Goal: Task Accomplishment & Management: Manage account settings

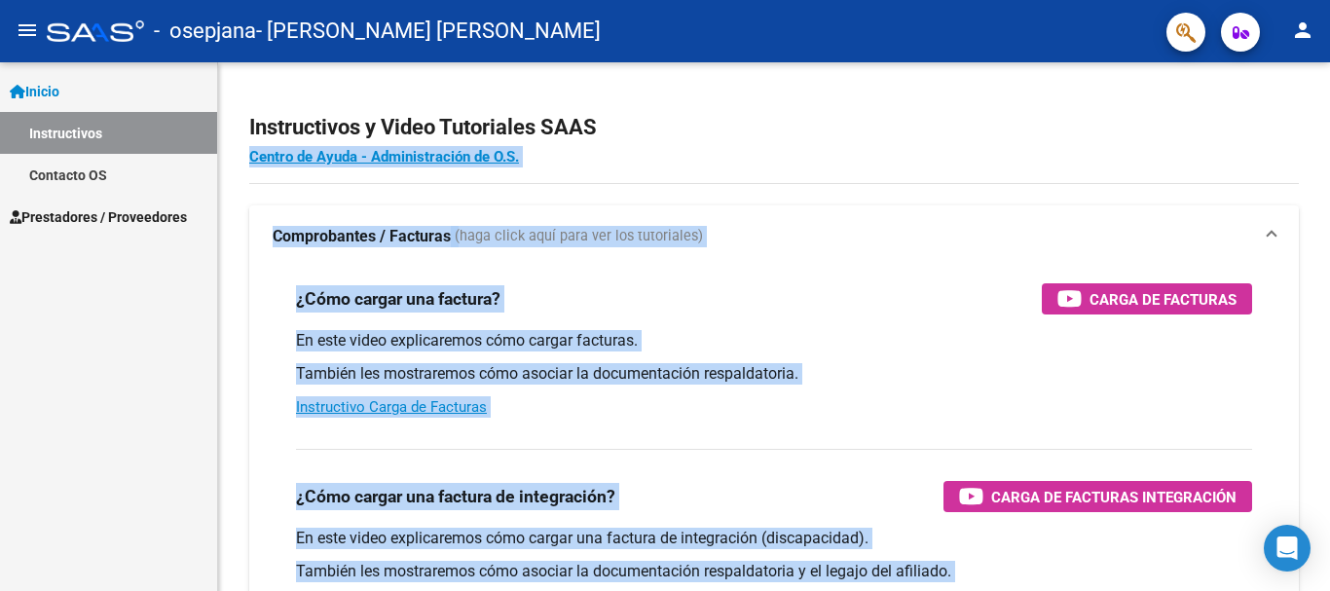
drag, startPoint x: 1320, startPoint y: 139, endPoint x: 1327, endPoint y: 195, distance: 55.9
click at [1314, 195] on div "Instructivos y Video Tutoriales SAAS Centro de Ayuda - Administración de O.S. C…" at bounding box center [776, 489] width 1117 height 854
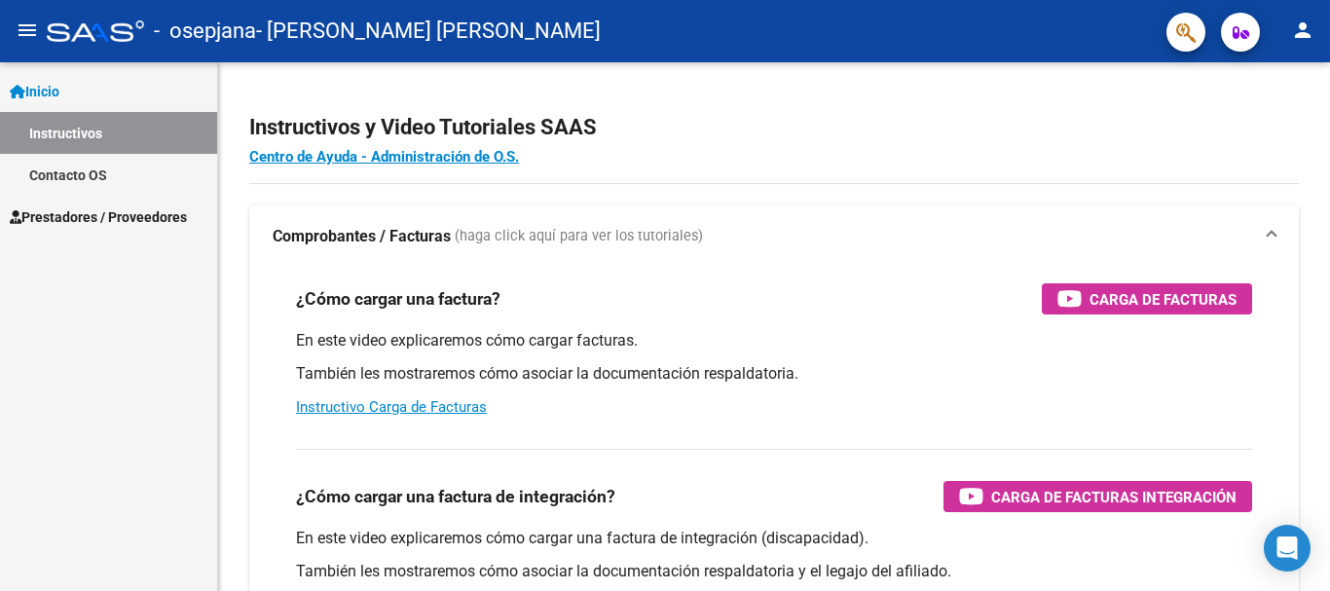
click at [1314, 195] on div at bounding box center [1327, 225] width 5 height 327
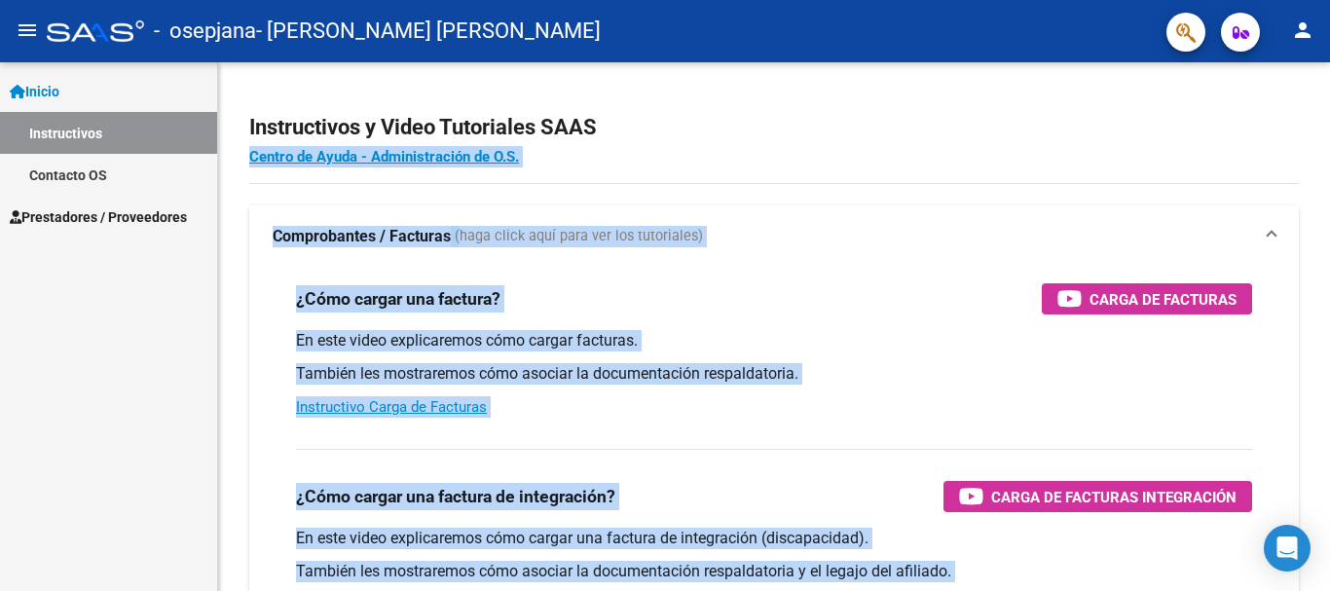
click at [1213, 163] on h4 "Centro de Ayuda - Administración de O.S." at bounding box center [773, 156] width 1049 height 21
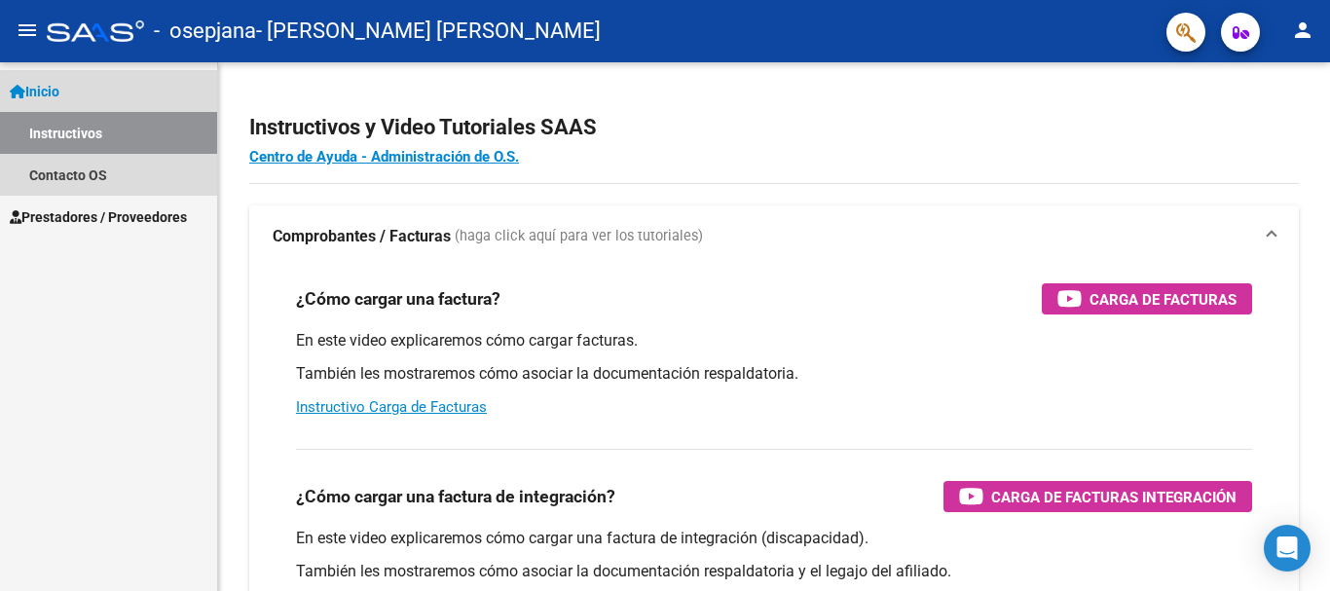
click at [97, 85] on link "Inicio" at bounding box center [108, 91] width 217 height 42
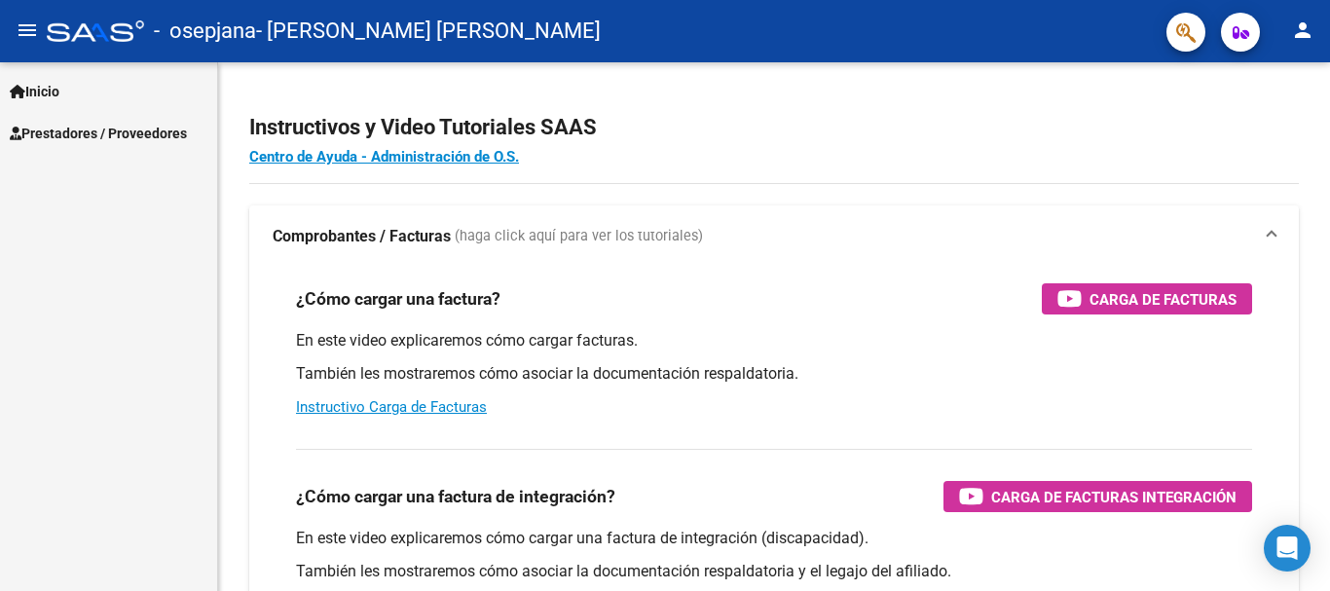
click at [97, 85] on link "Inicio" at bounding box center [108, 91] width 217 height 42
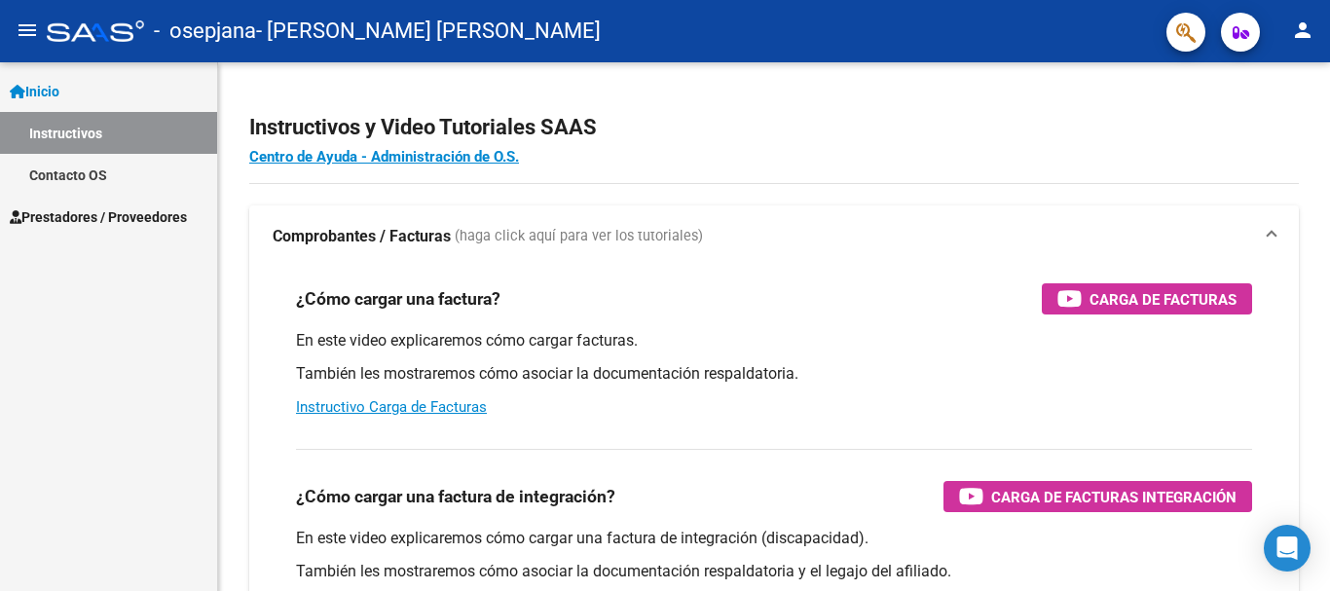
click at [85, 211] on span "Prestadores / Proveedores" at bounding box center [98, 216] width 177 height 21
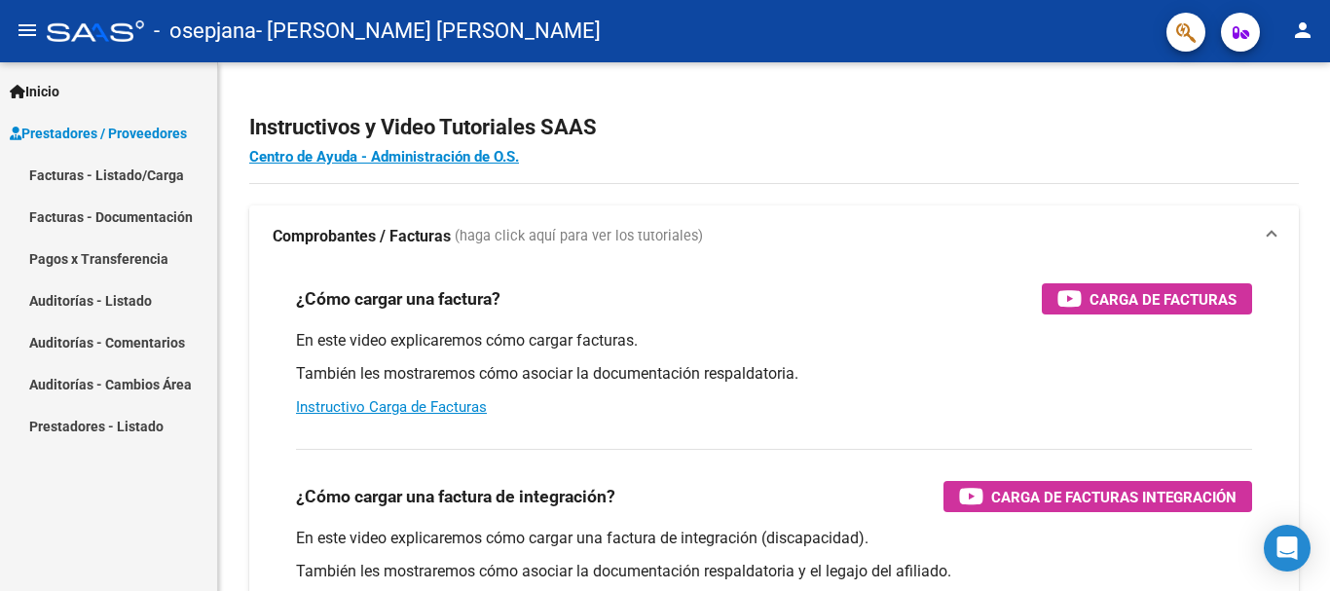
click at [123, 210] on link "Facturas - Documentación" at bounding box center [108, 217] width 217 height 42
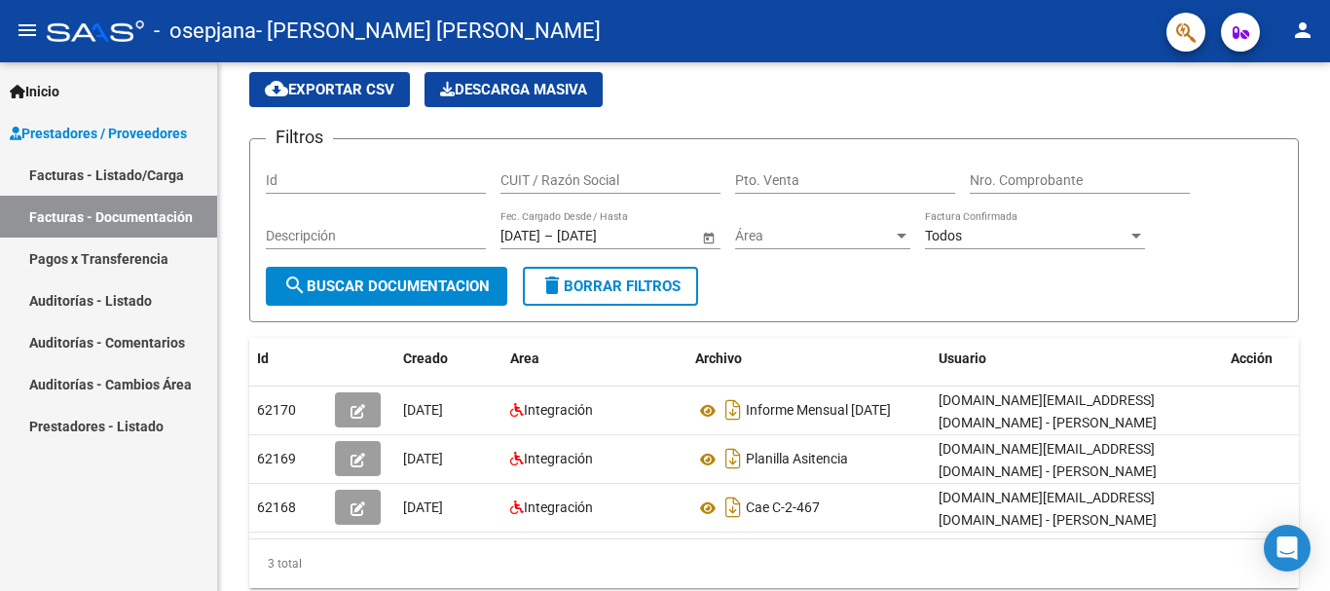
scroll to position [80, 0]
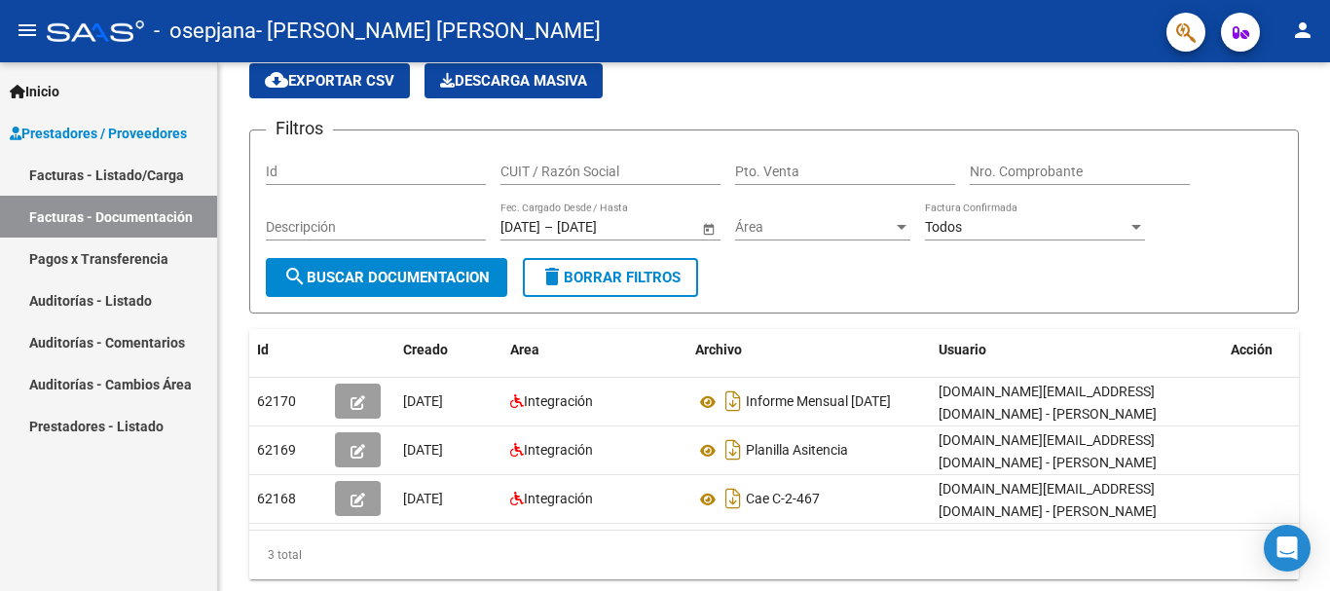
click at [1314, 203] on div at bounding box center [1327, 339] width 5 height 414
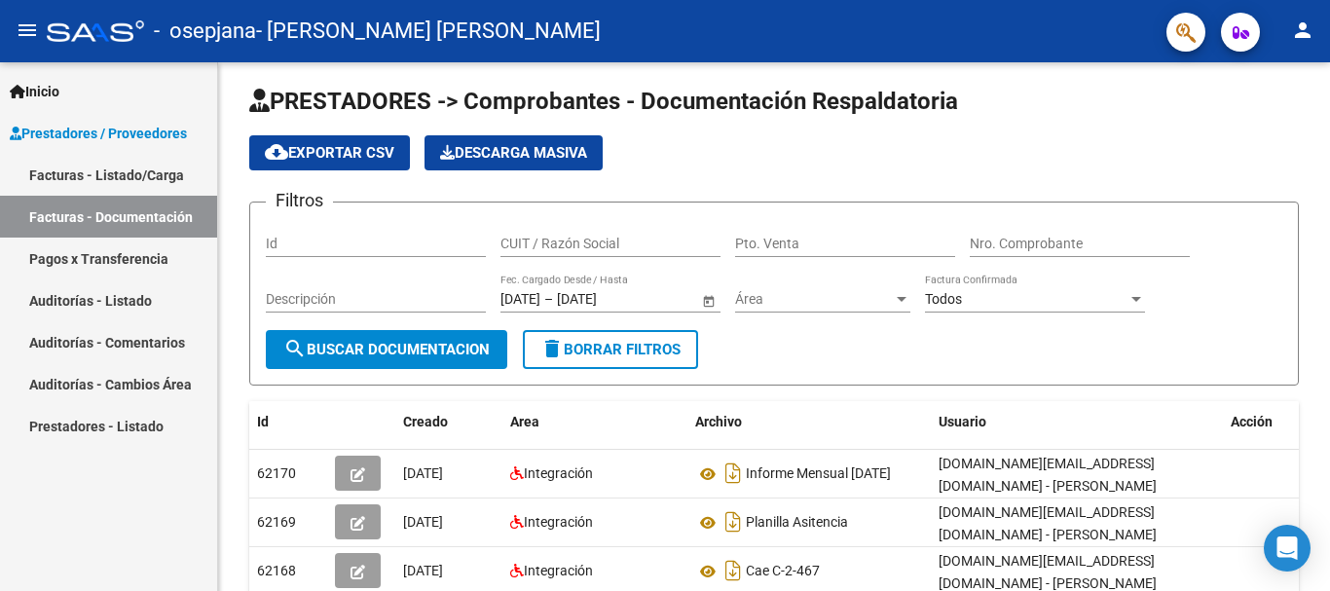
scroll to position [0, 0]
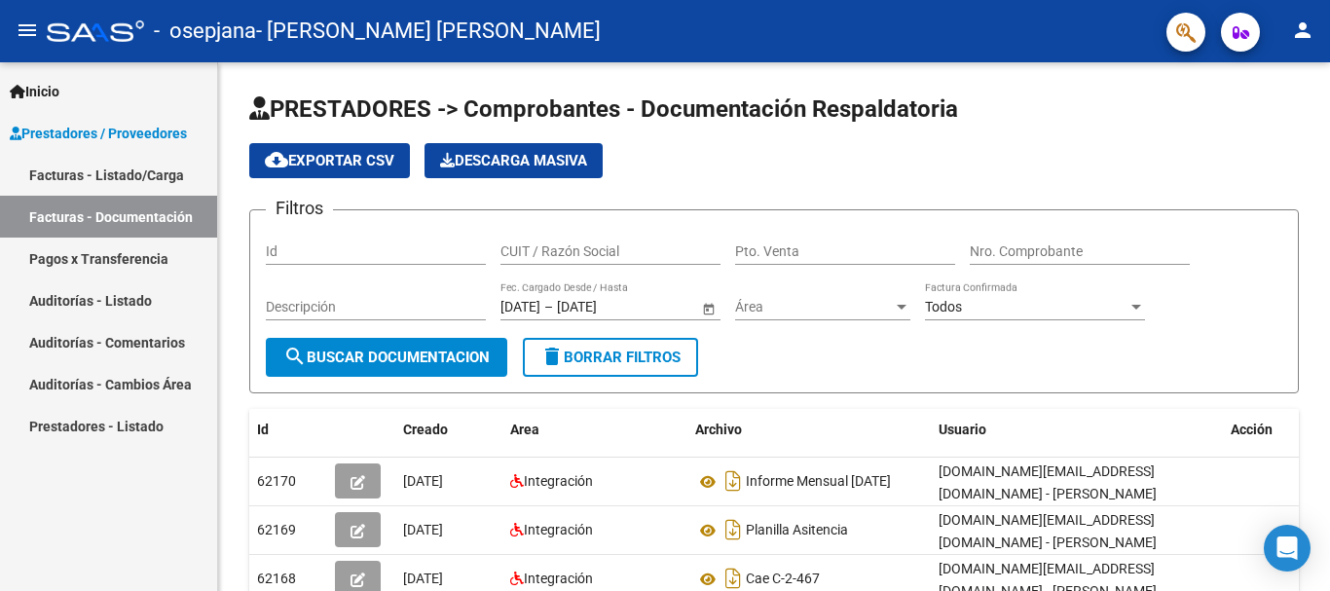
click at [1314, 126] on div "PRESTADORES -> Comprobantes - Documentación Respaldatoria cloud_download Export…" at bounding box center [776, 391] width 1117 height 659
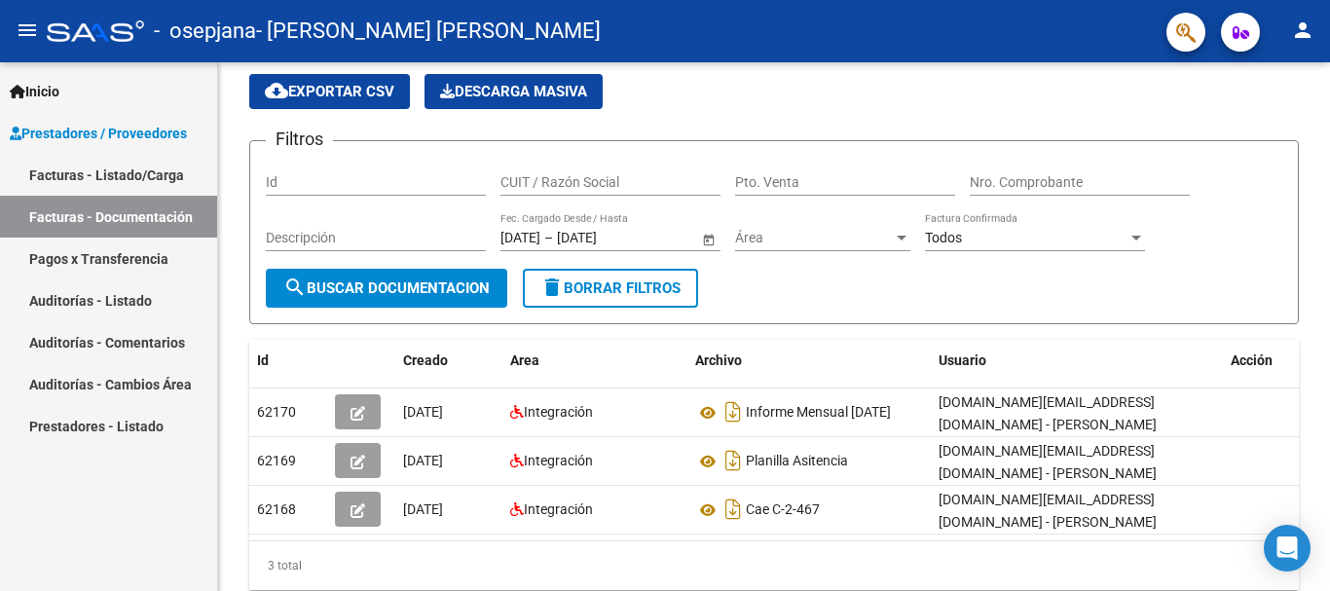
scroll to position [62, 0]
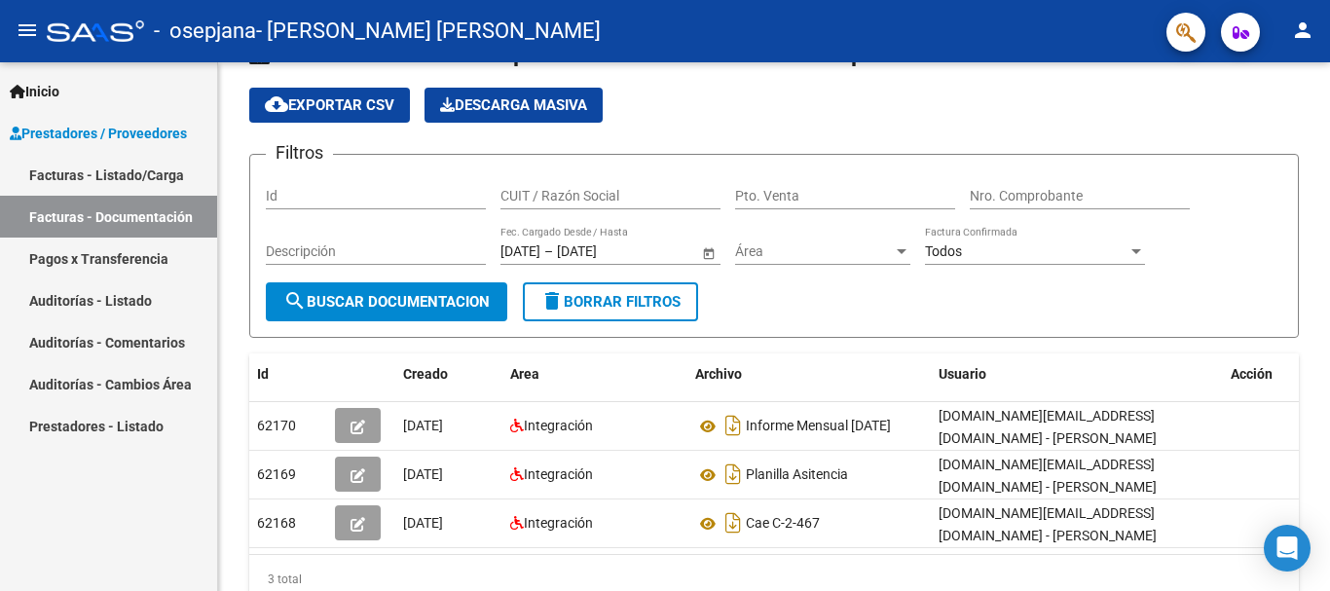
click at [1314, 176] on div at bounding box center [1327, 318] width 5 height 414
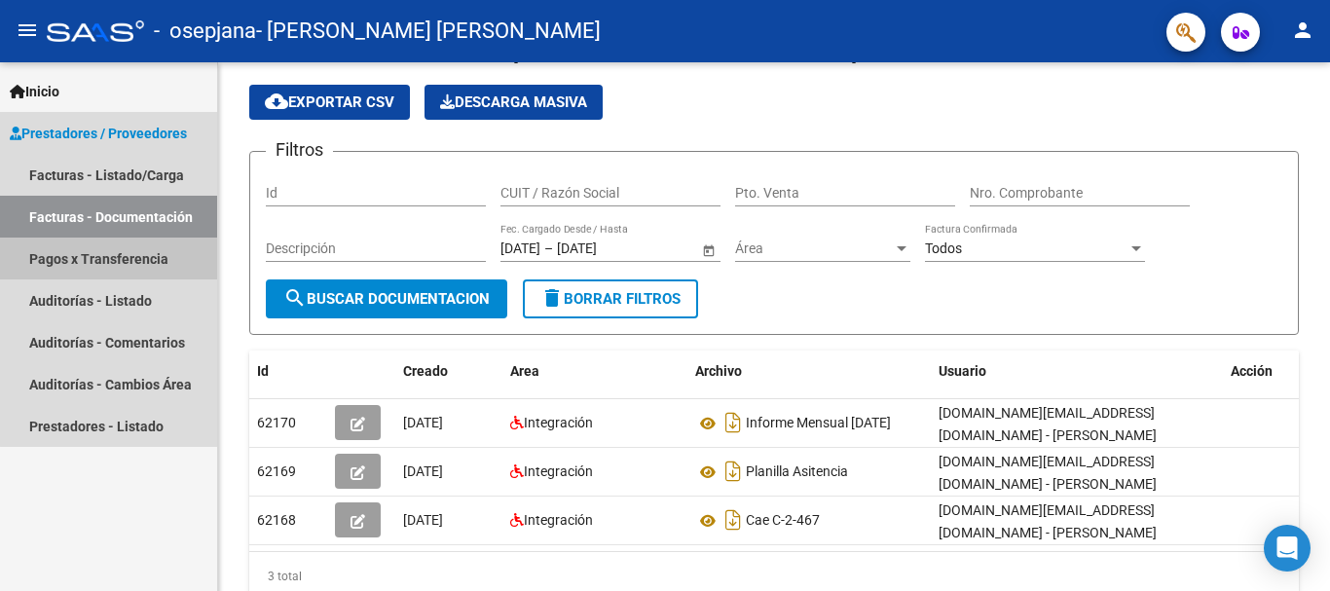
click at [132, 264] on link "Pagos x Transferencia" at bounding box center [108, 259] width 217 height 42
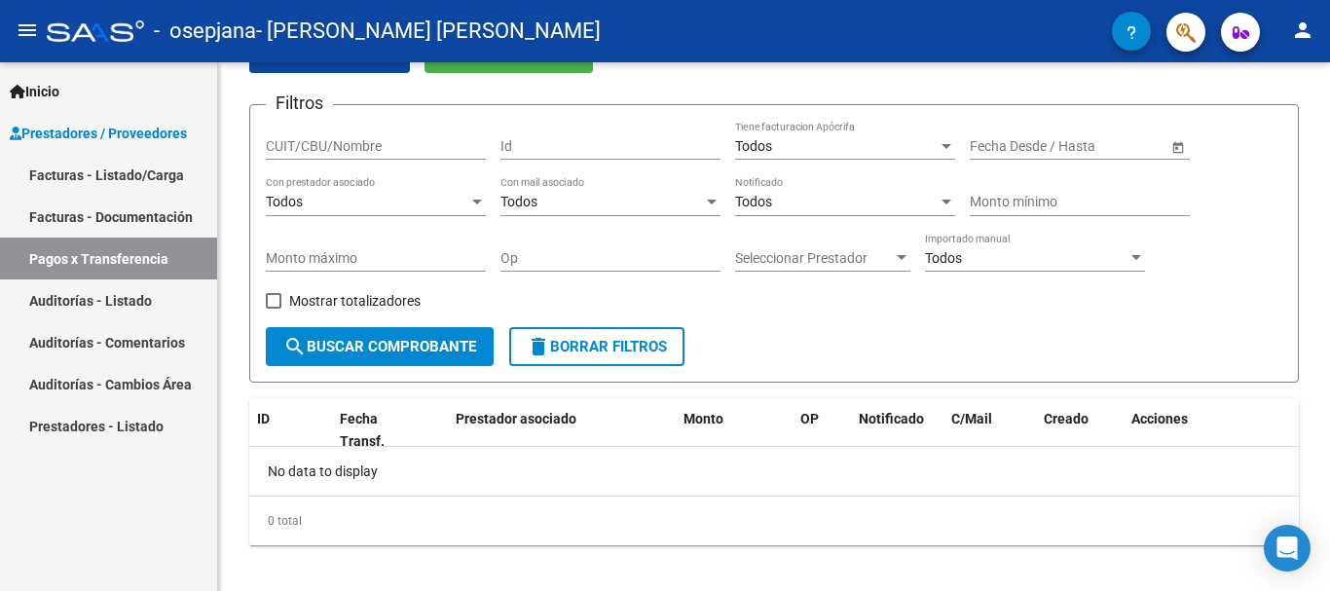
scroll to position [123, 0]
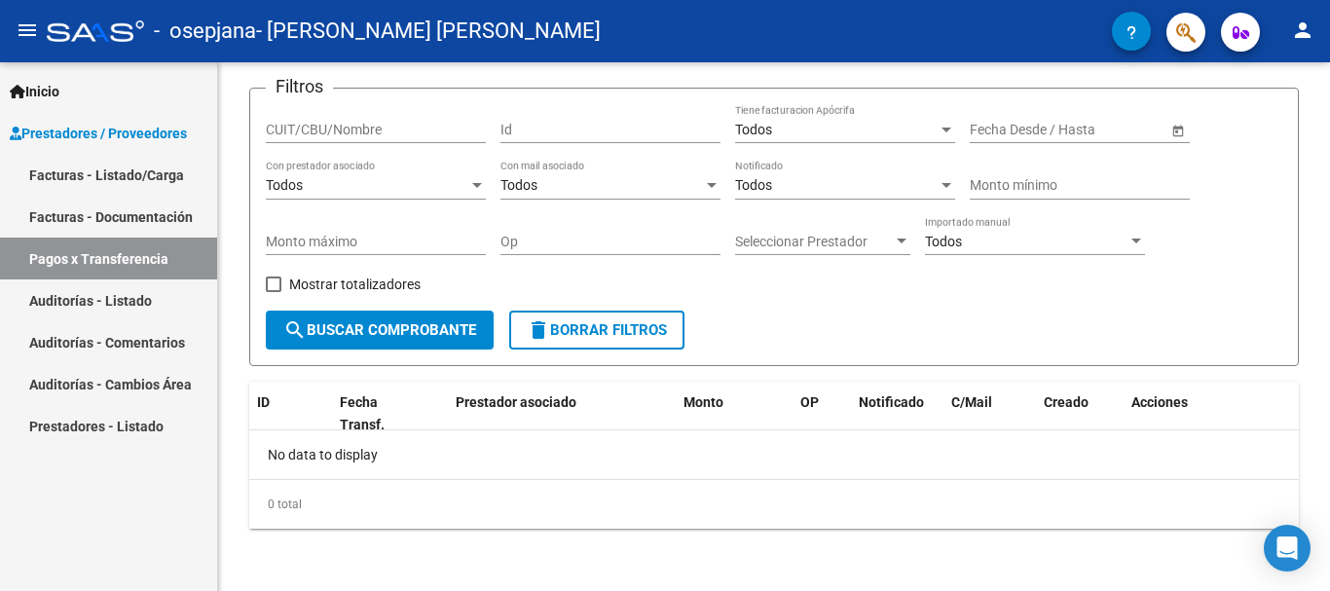
click at [1314, 225] on div at bounding box center [1327, 376] width 5 height 429
click at [128, 349] on link "Auditorías - Comentarios" at bounding box center [108, 342] width 217 height 42
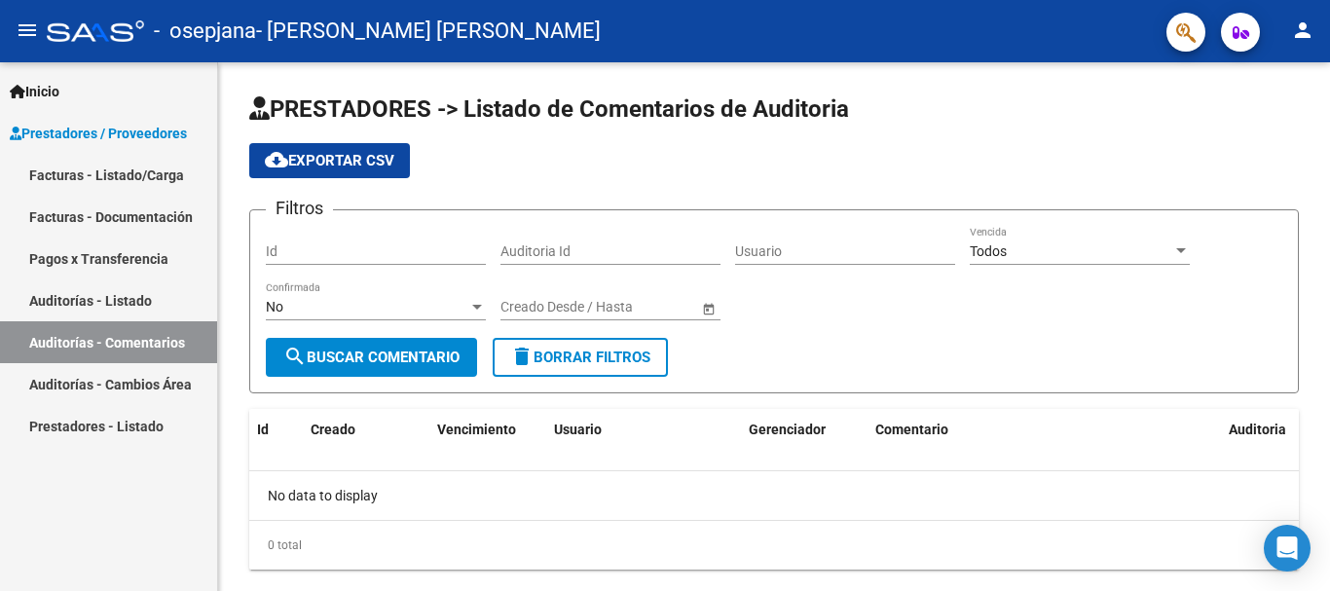
click at [127, 388] on link "Auditorías - Cambios Área" at bounding box center [108, 384] width 217 height 42
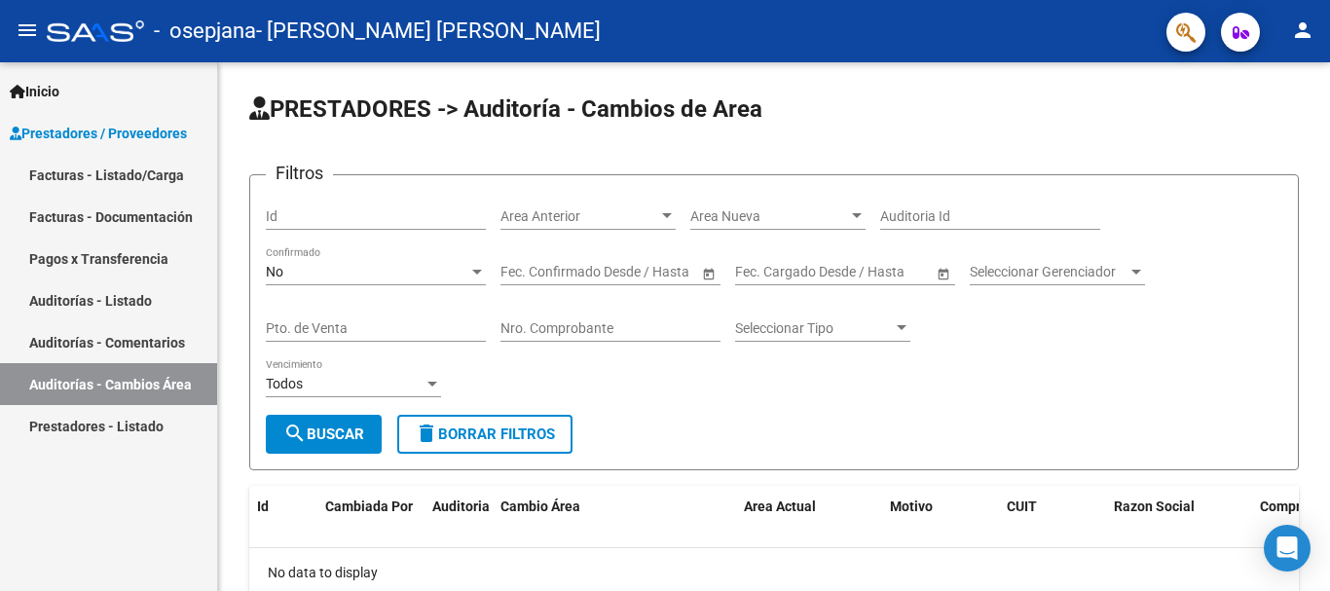
click at [127, 424] on link "Prestadores - Listado" at bounding box center [108, 426] width 217 height 42
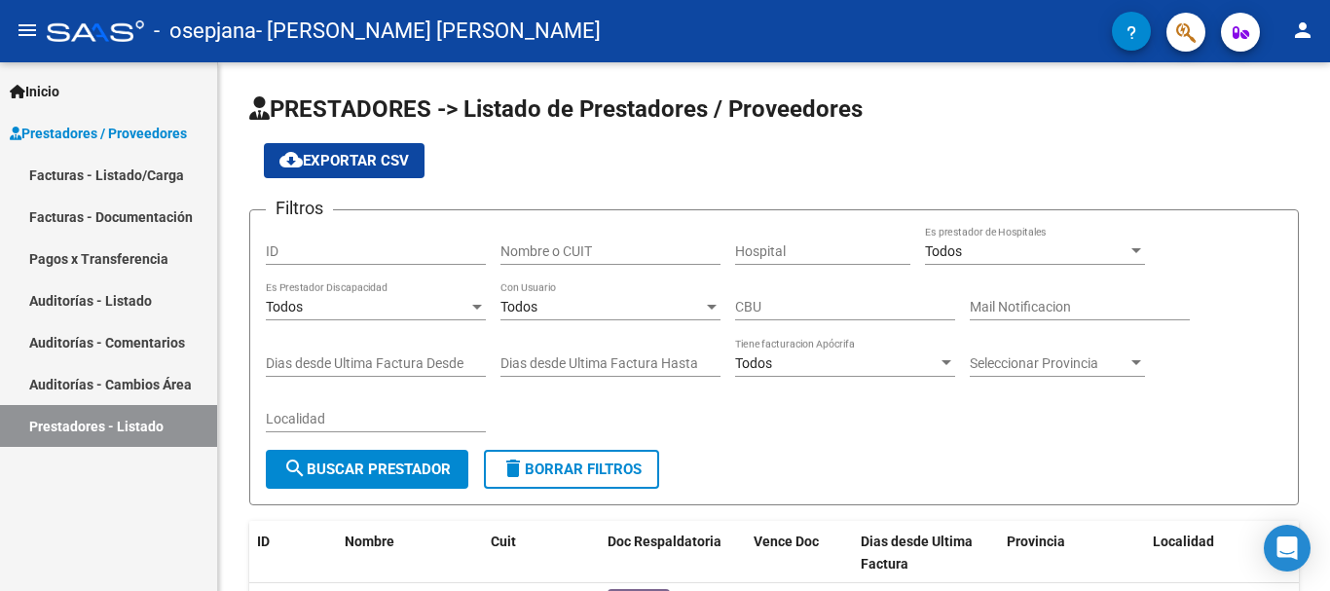
click at [1314, 18] on div "menu - osepjana - [PERSON_NAME] [PERSON_NAME] person Inicio Instructivos Contac…" at bounding box center [665, 295] width 1330 height 591
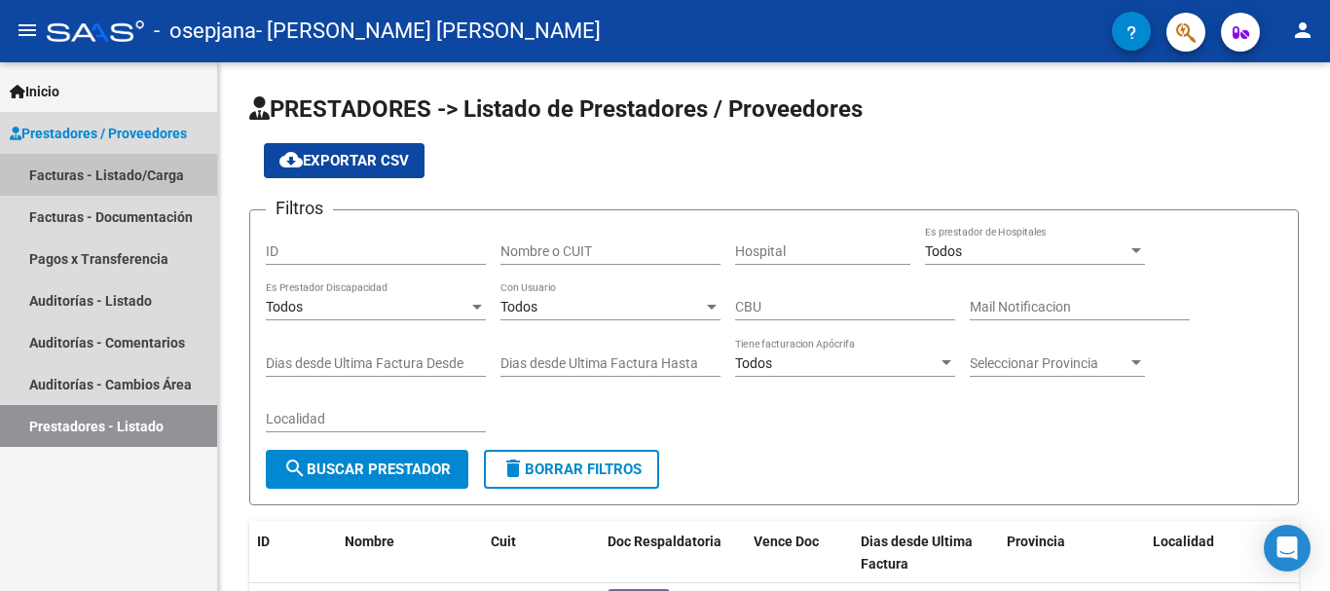
click at [144, 167] on link "Facturas - Listado/Carga" at bounding box center [108, 175] width 217 height 42
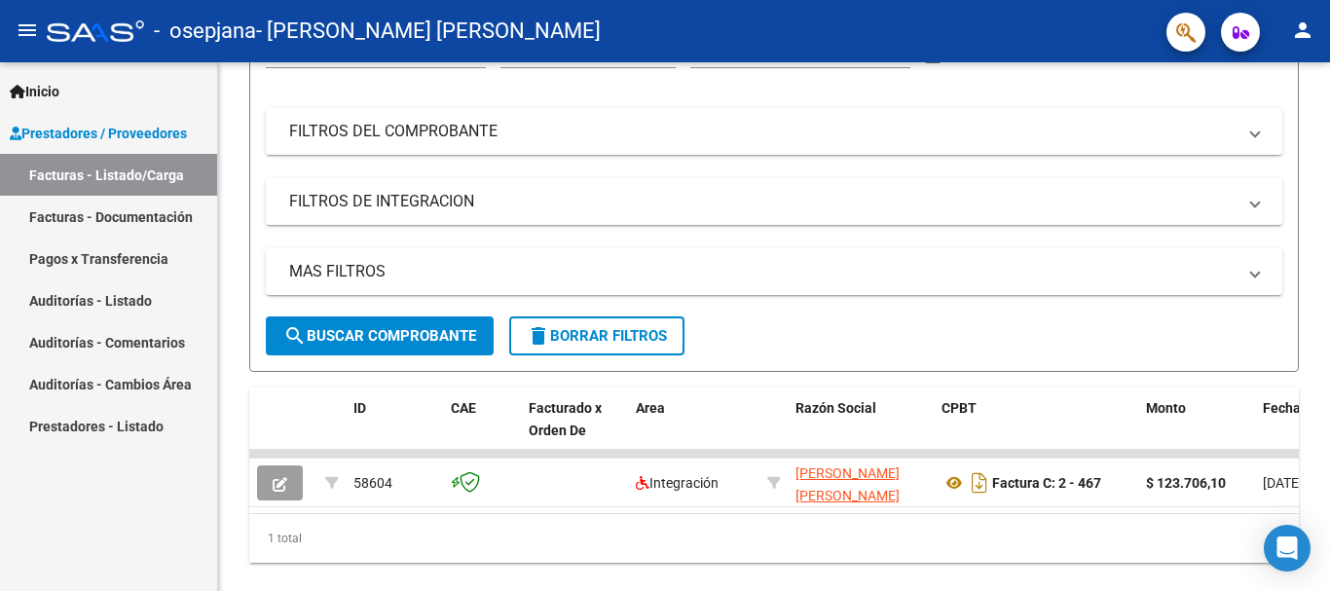
scroll to position [232, 0]
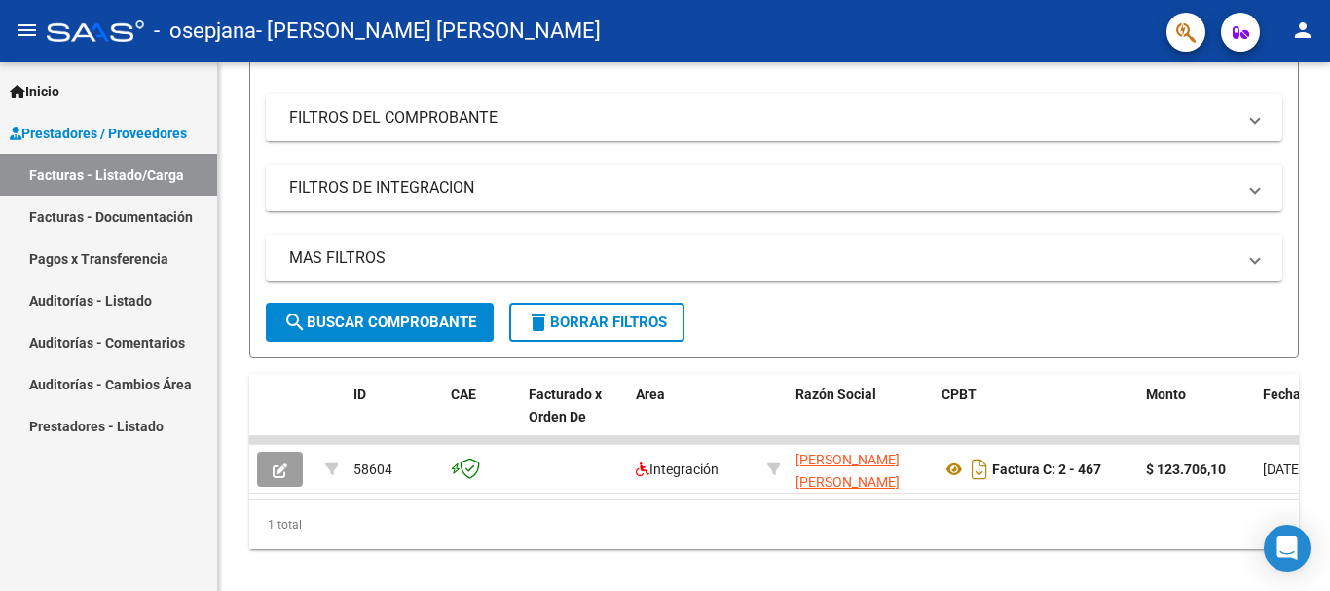
click at [1314, 325] on div at bounding box center [1327, 401] width 5 height 350
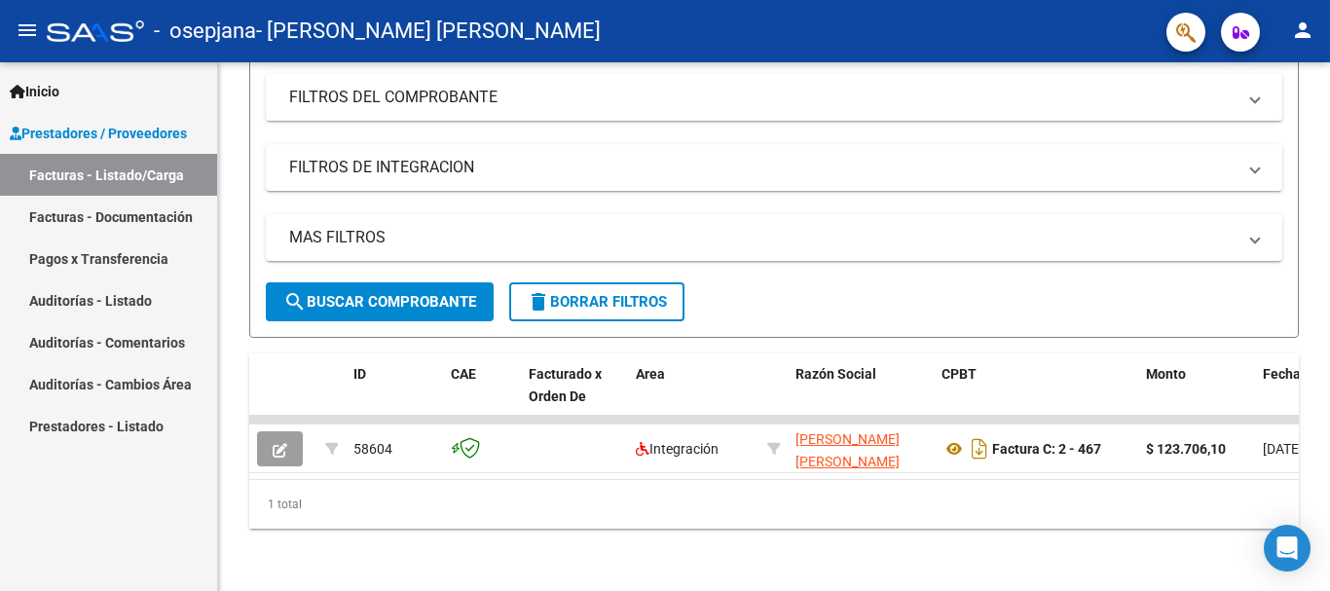
scroll to position [268, 0]
click at [1314, 360] on div at bounding box center [1327, 415] width 5 height 350
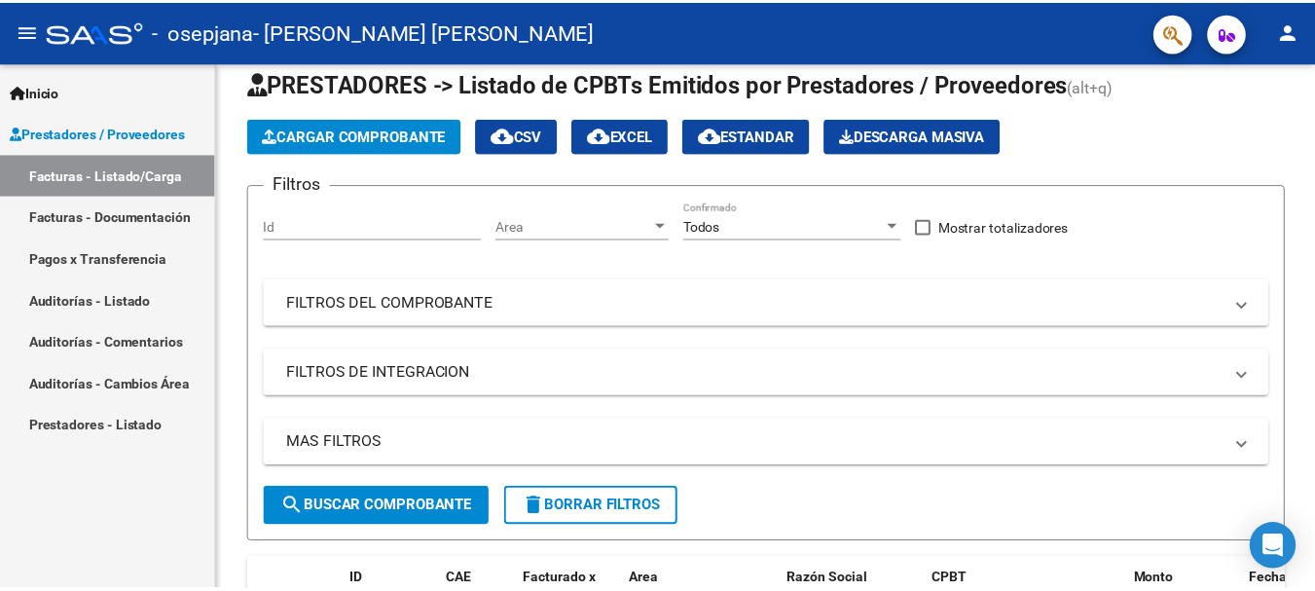
scroll to position [39, 0]
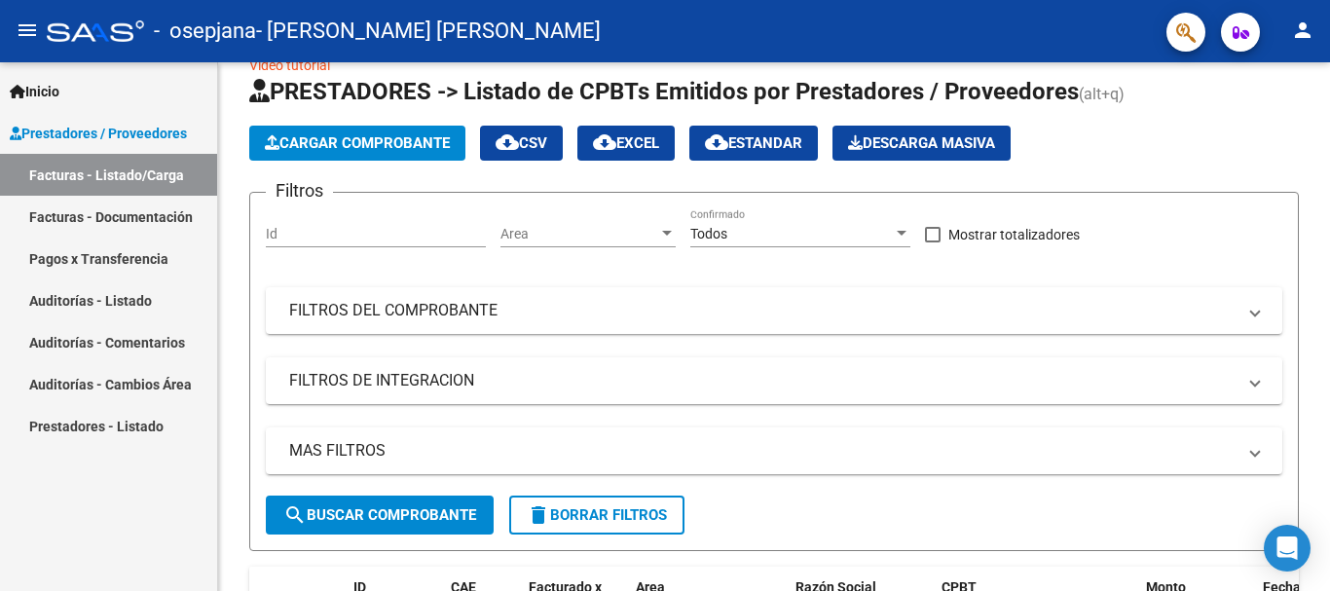
click at [1314, 208] on div "Video tutorial PRESTADORES -> Listado de CPBTs Emitidos por Prestadores / Prove…" at bounding box center [776, 413] width 1117 height 781
drag, startPoint x: 1319, startPoint y: 208, endPoint x: 1320, endPoint y: 124, distance: 84.7
click at [1314, 124] on div "Video tutorial PRESTADORES -> Listado de CPBTs Emitidos por Prestadores / Prove…" at bounding box center [774, 413] width 1112 height 781
click at [1270, 128] on div "Cargar Comprobante cloud_download CSV cloud_download EXCEL cloud_download Estan…" at bounding box center [773, 143] width 1049 height 35
click at [1306, 26] on mat-icon "person" at bounding box center [1302, 29] width 23 height 23
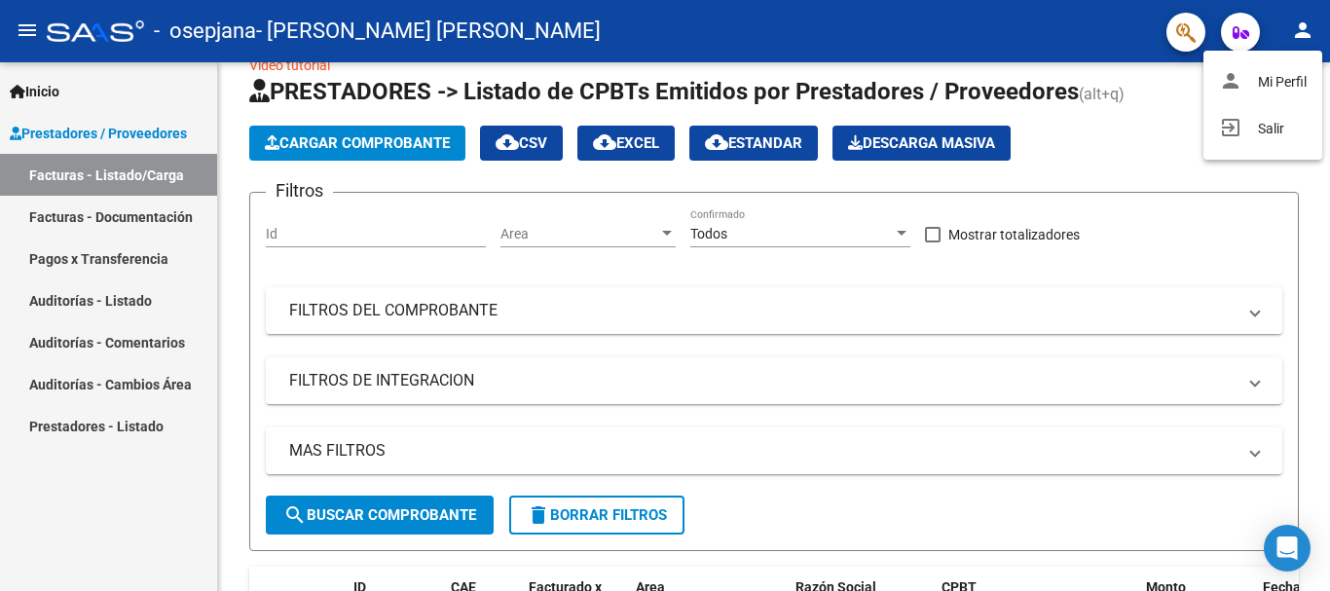
click at [1253, 128] on button "exit_to_app Salir" at bounding box center [1262, 128] width 119 height 47
